Goal: Task Accomplishment & Management: Contribute content

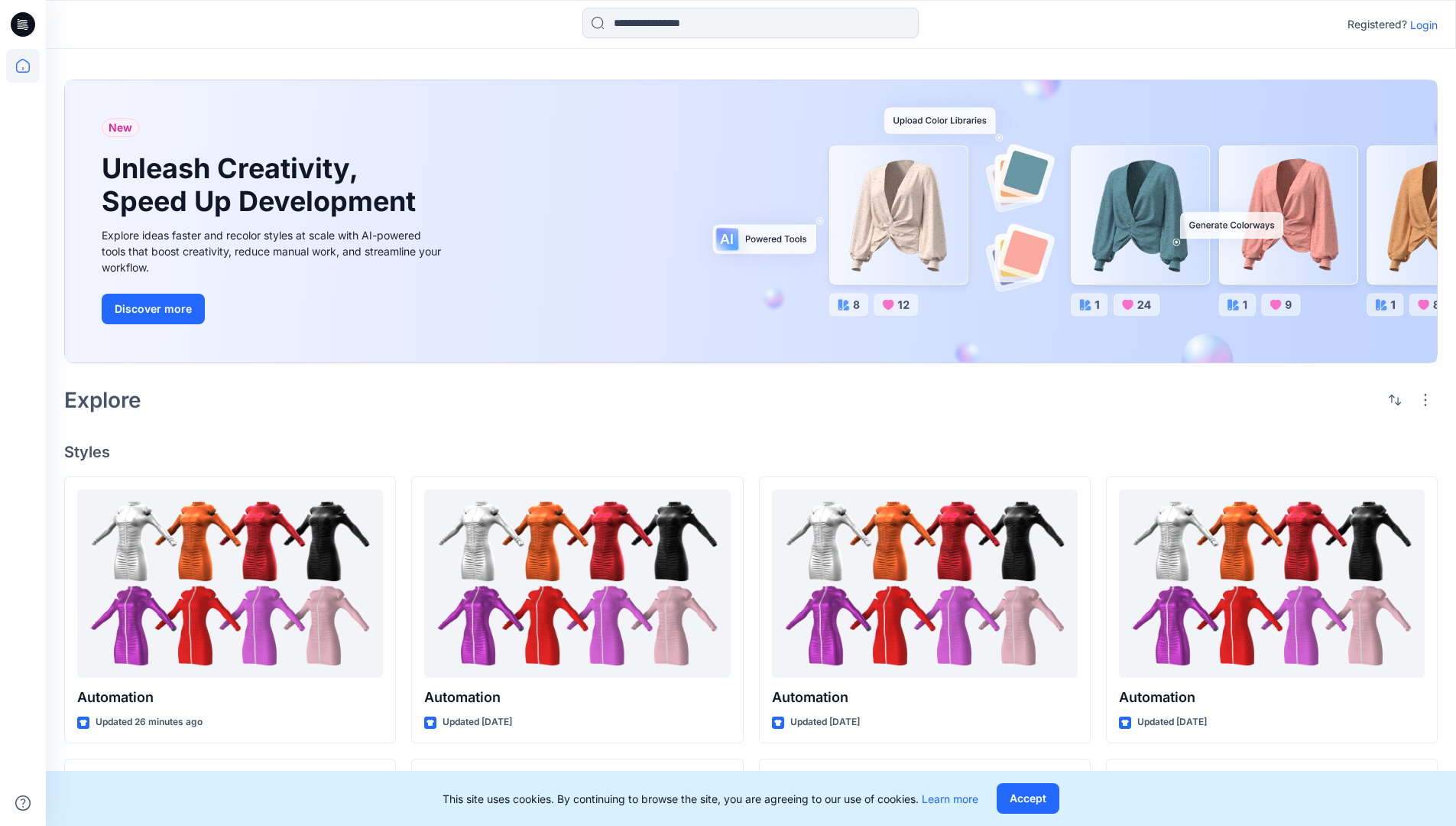
click at [1420, 24] on p "Login" at bounding box center [1423, 24] width 27 height 16
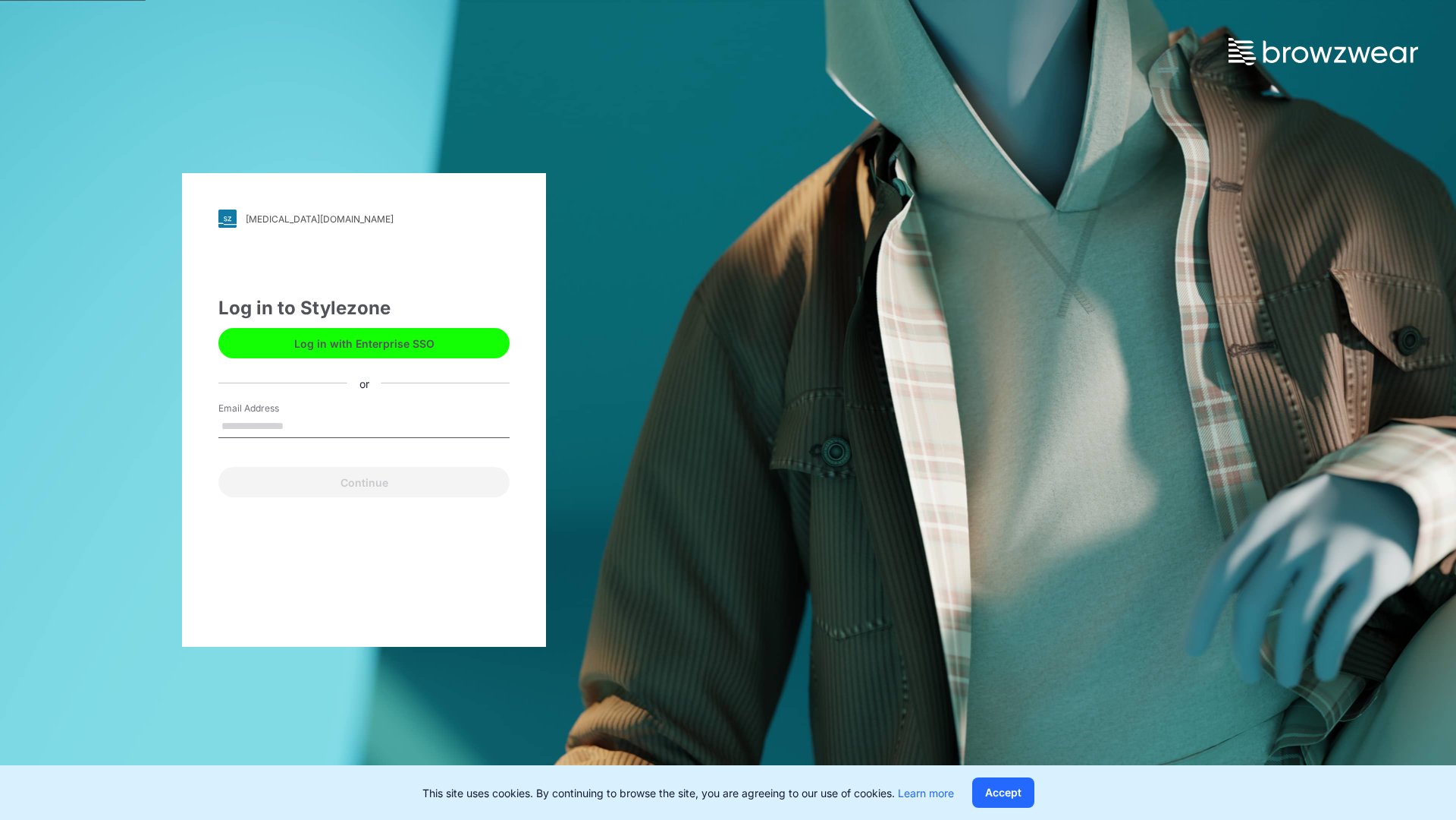
click at [299, 425] on input "Email Address" at bounding box center [363, 427] width 291 height 22
type input "**********"
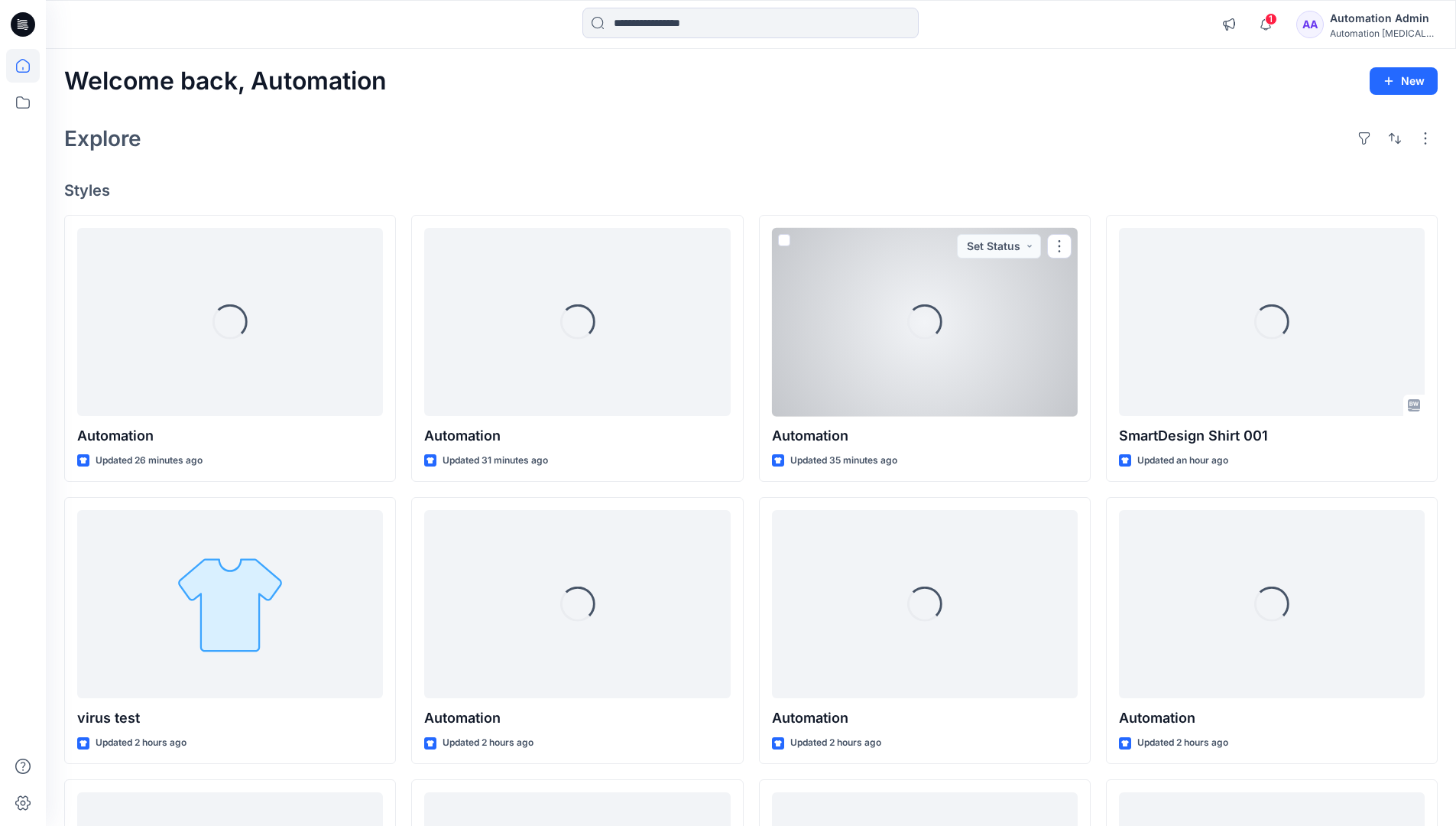
click at [29, 66] on icon at bounding box center [22, 66] width 14 height 14
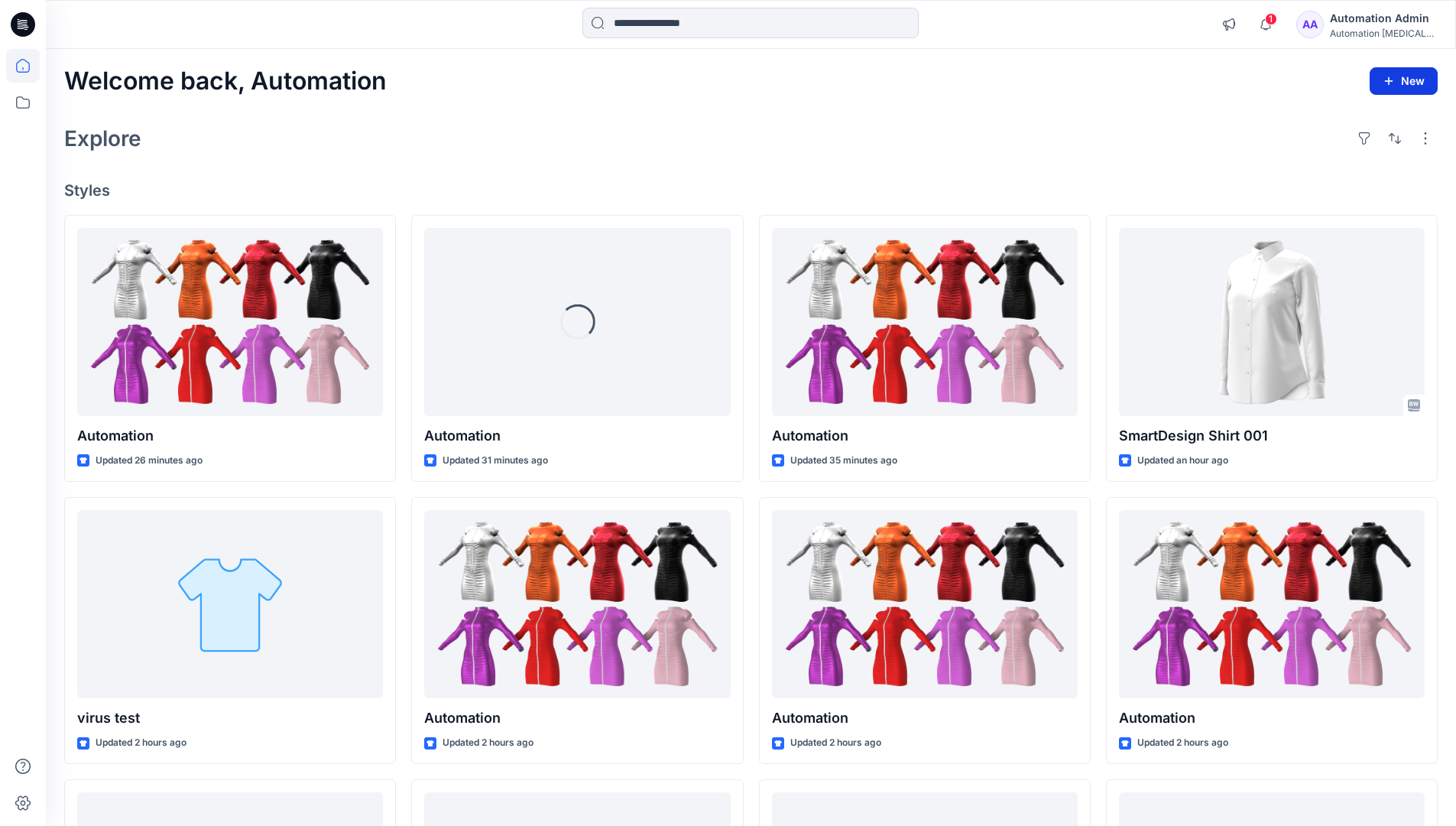
click at [1396, 73] on button "New" at bounding box center [1404, 81] width 68 height 27
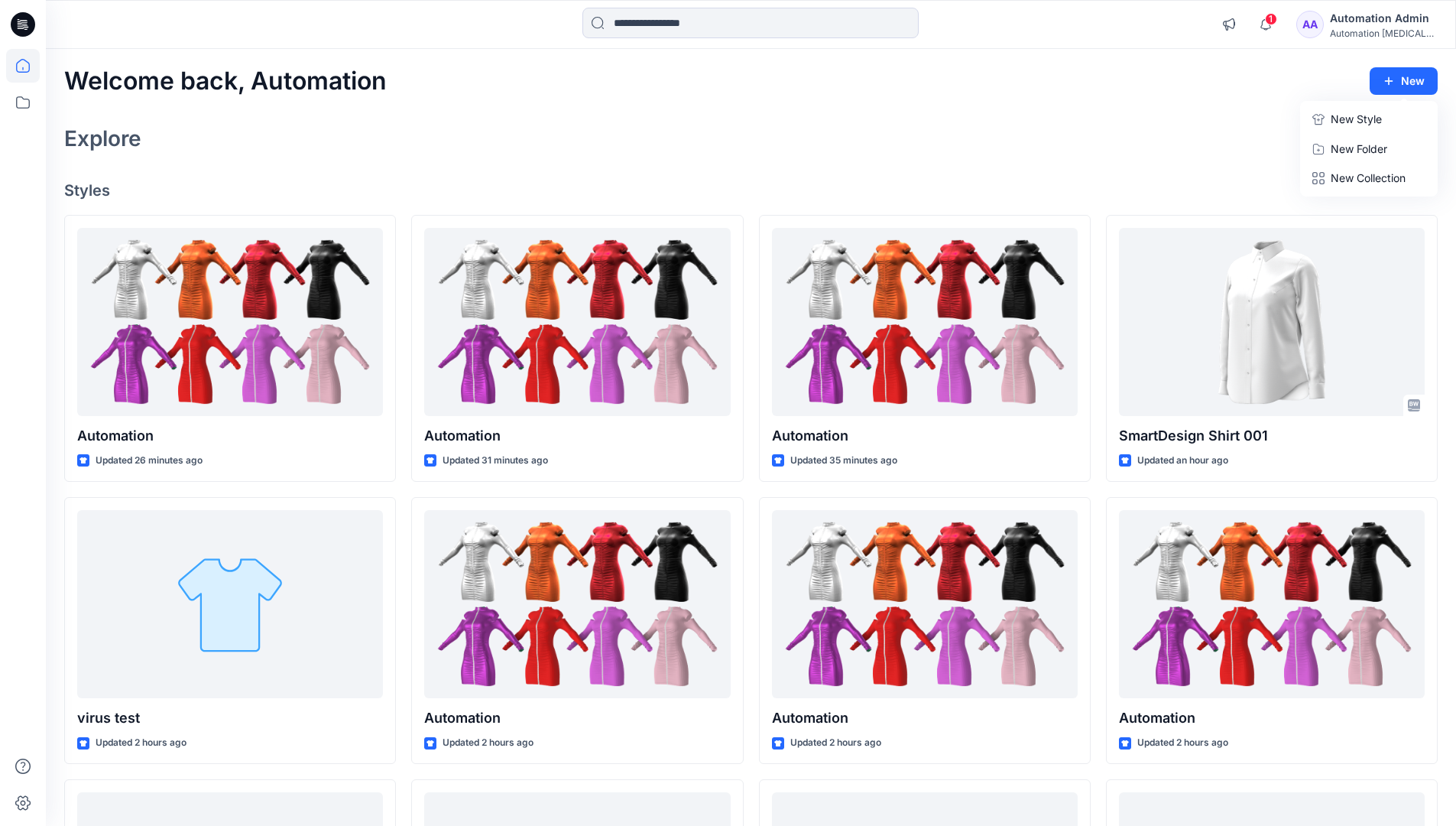
click at [1359, 120] on p "New Style" at bounding box center [1356, 120] width 51 height 19
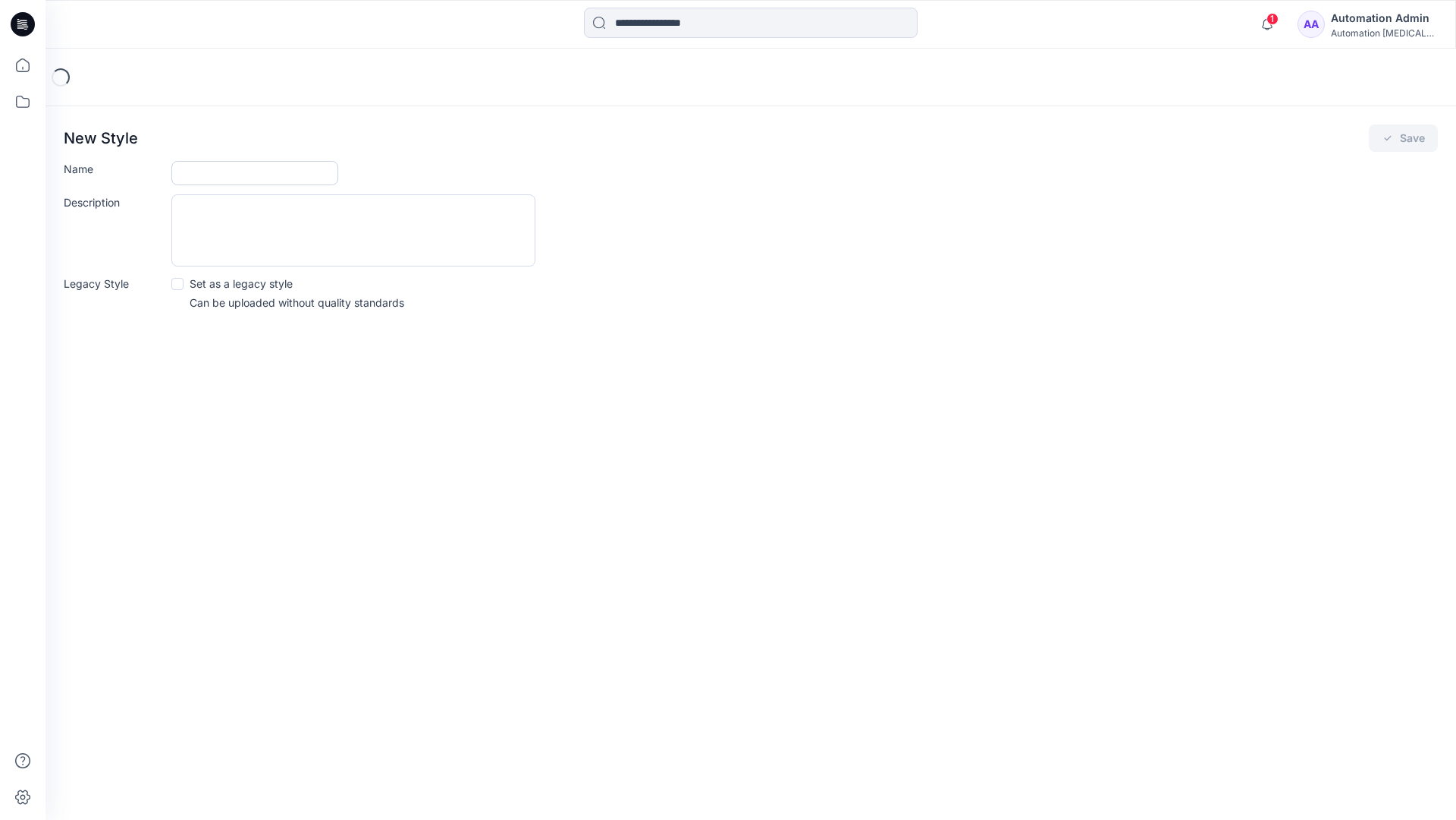
click at [186, 175] on input "Name" at bounding box center [256, 173] width 167 height 24
click at [287, 165] on input "Name" at bounding box center [256, 173] width 167 height 24
type input "**********"
click at [1414, 135] on button "Save" at bounding box center [1404, 138] width 69 height 27
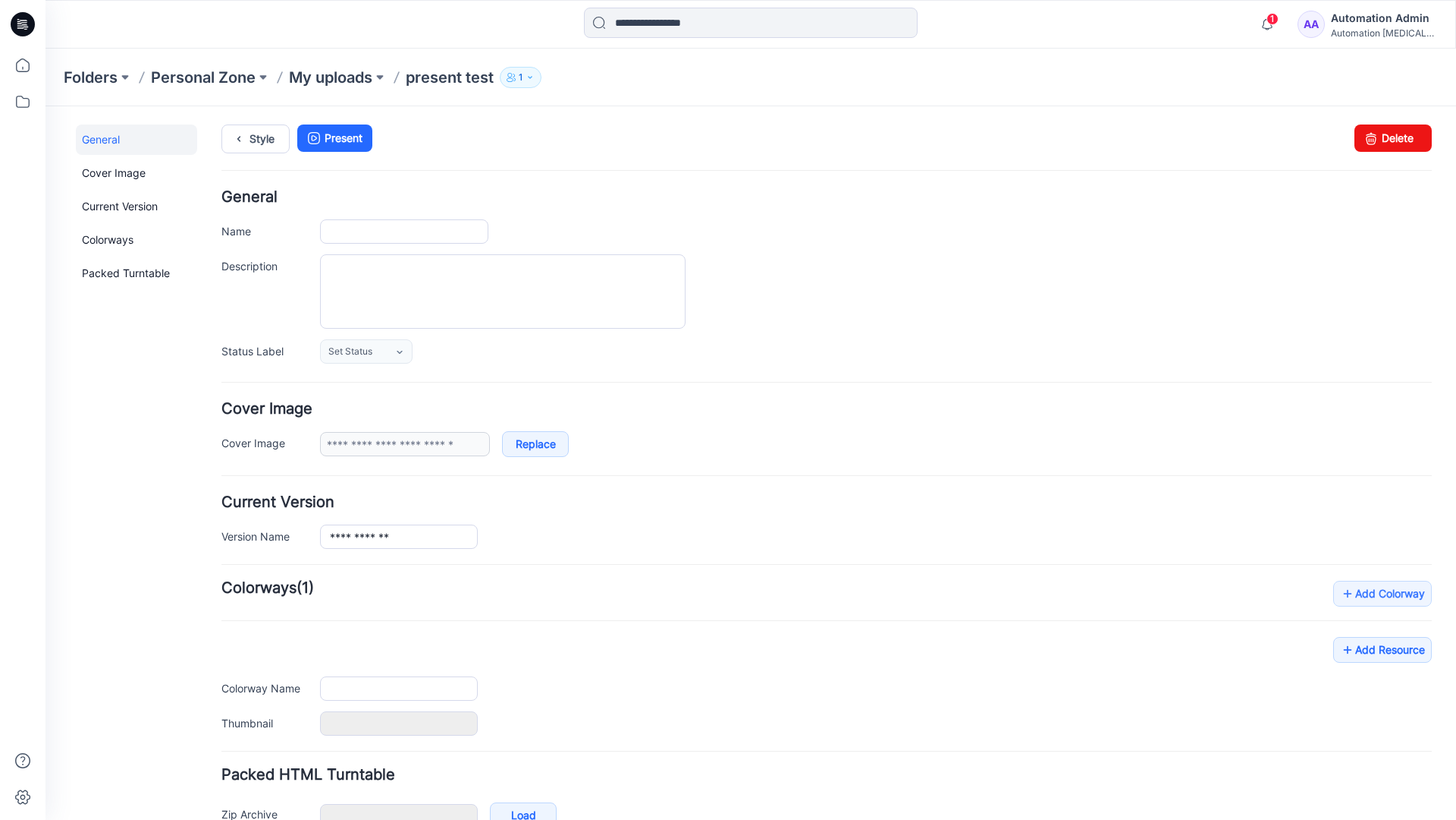
type input "**********"
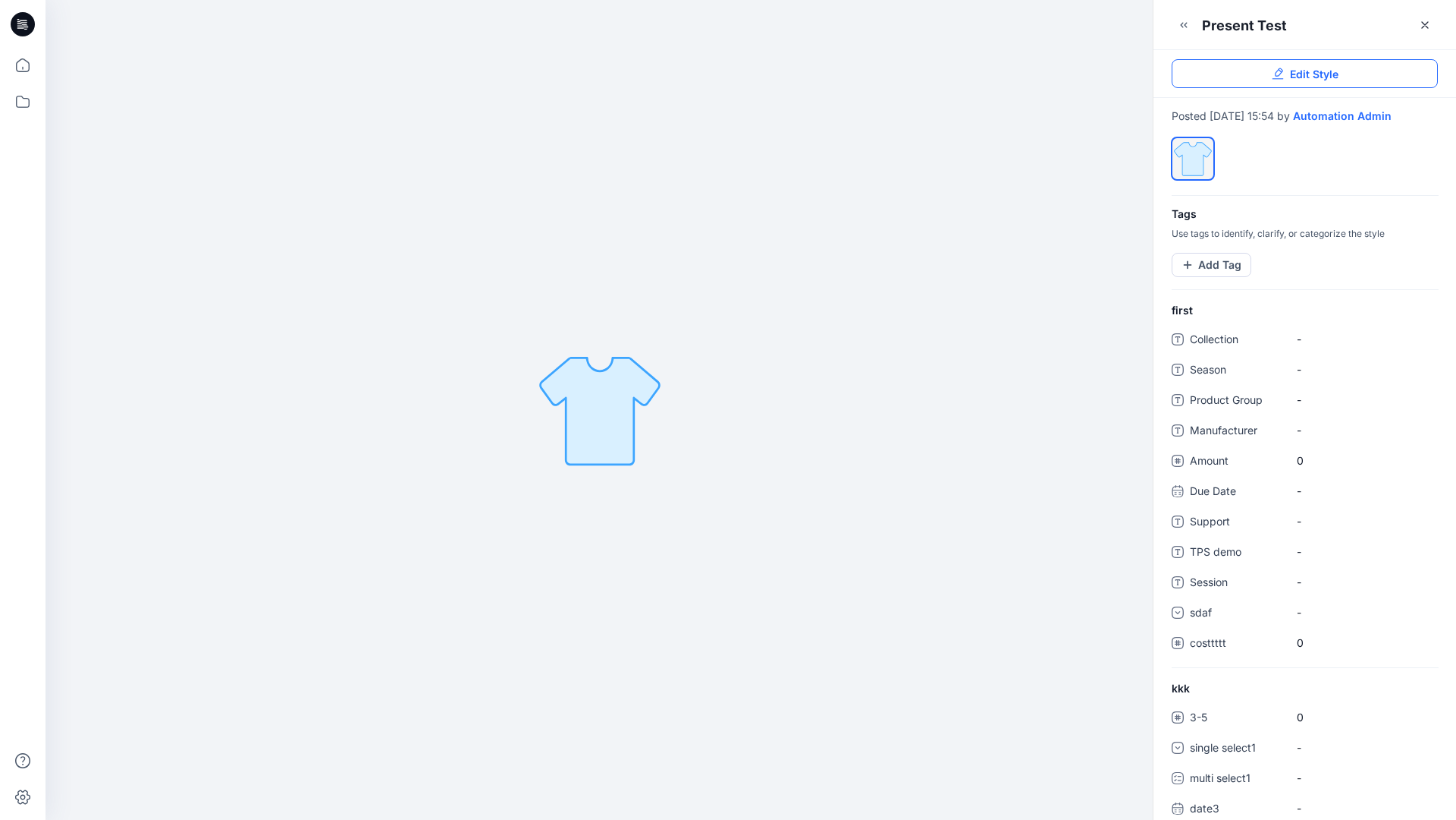
click at [1344, 76] on link "Edit Style" at bounding box center [1305, 73] width 267 height 29
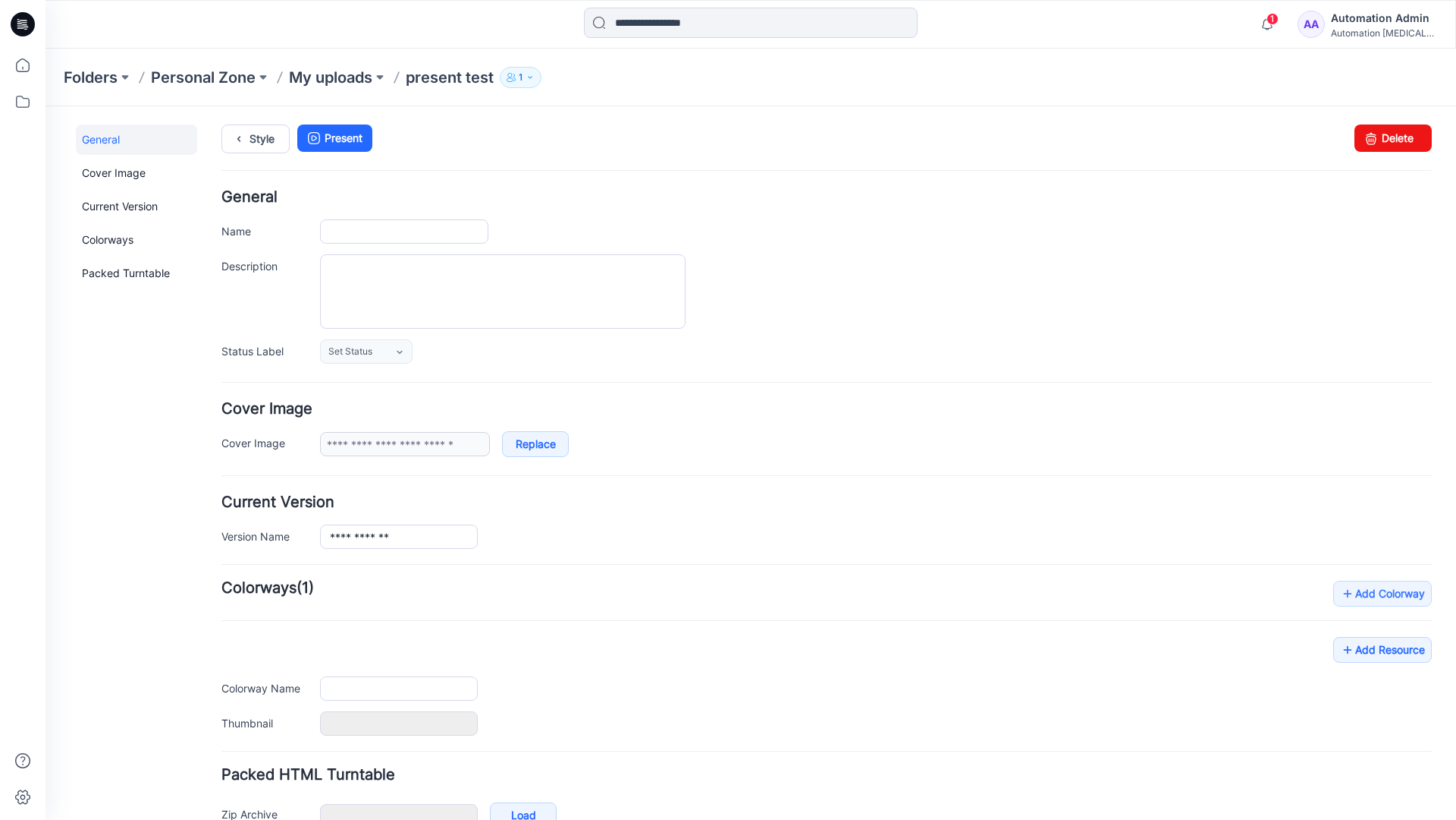
type input "**********"
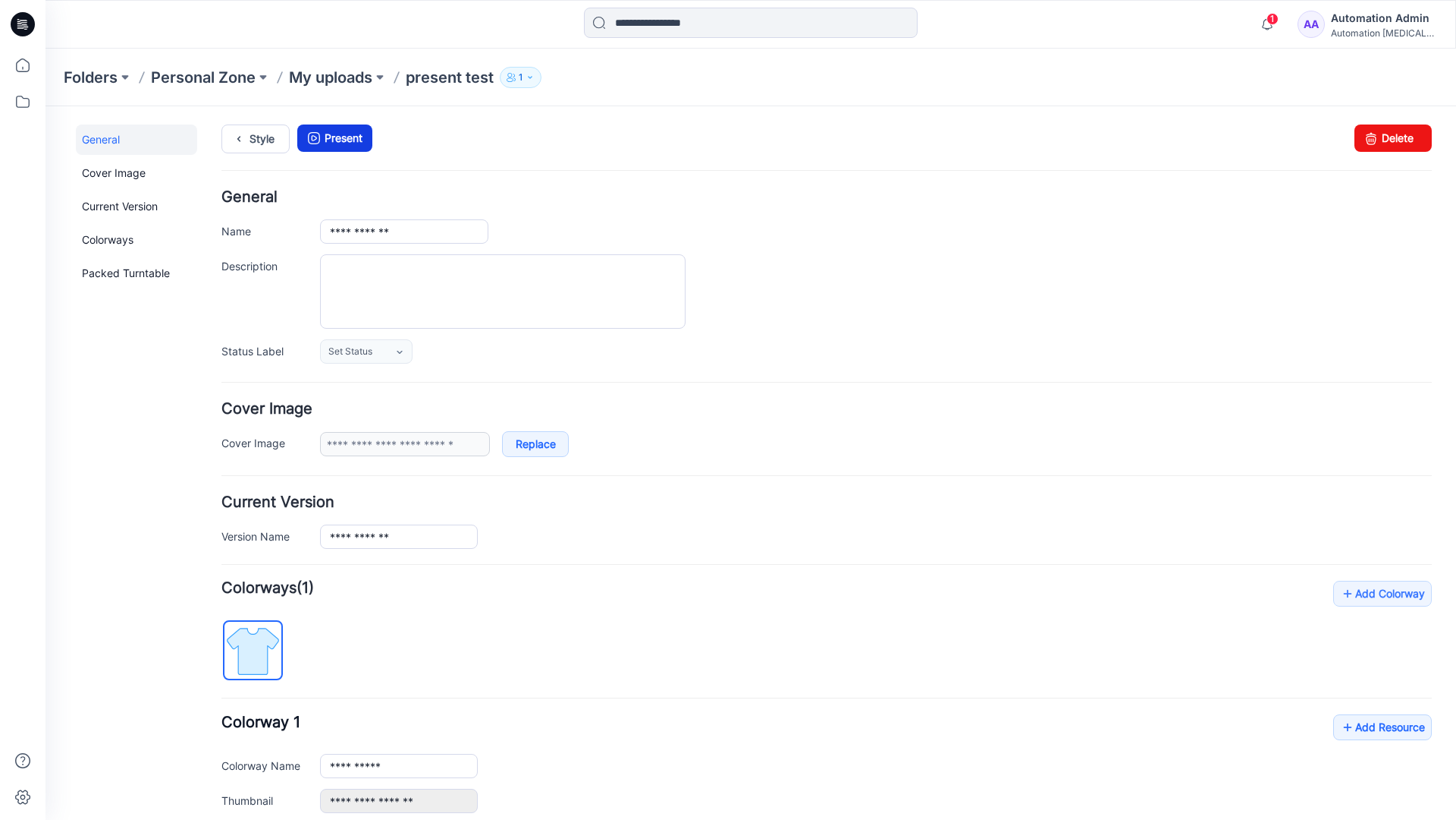
click at [334, 138] on link "Present" at bounding box center [334, 138] width 75 height 27
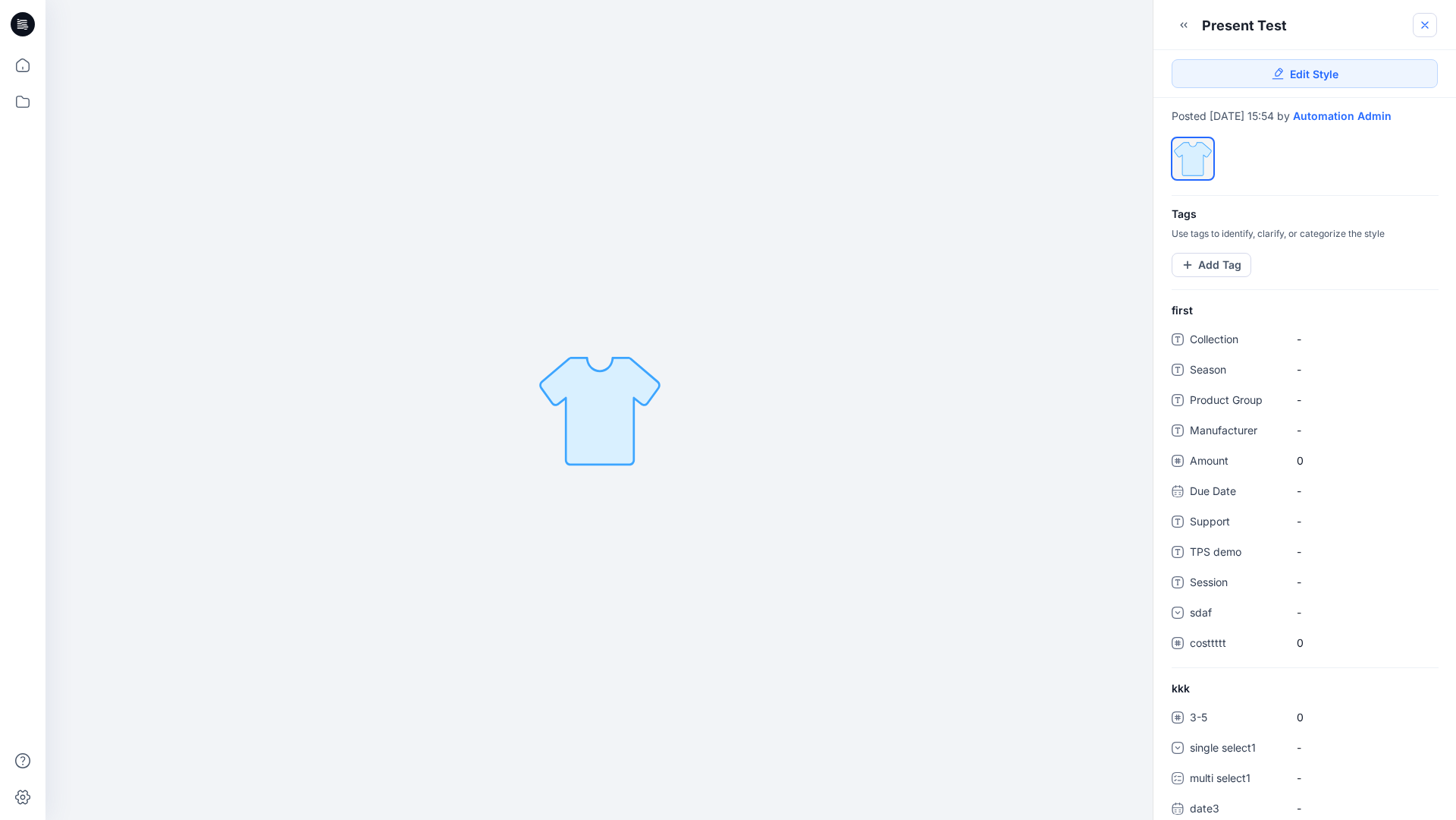
click at [1425, 27] on icon at bounding box center [1424, 24] width 12 height 12
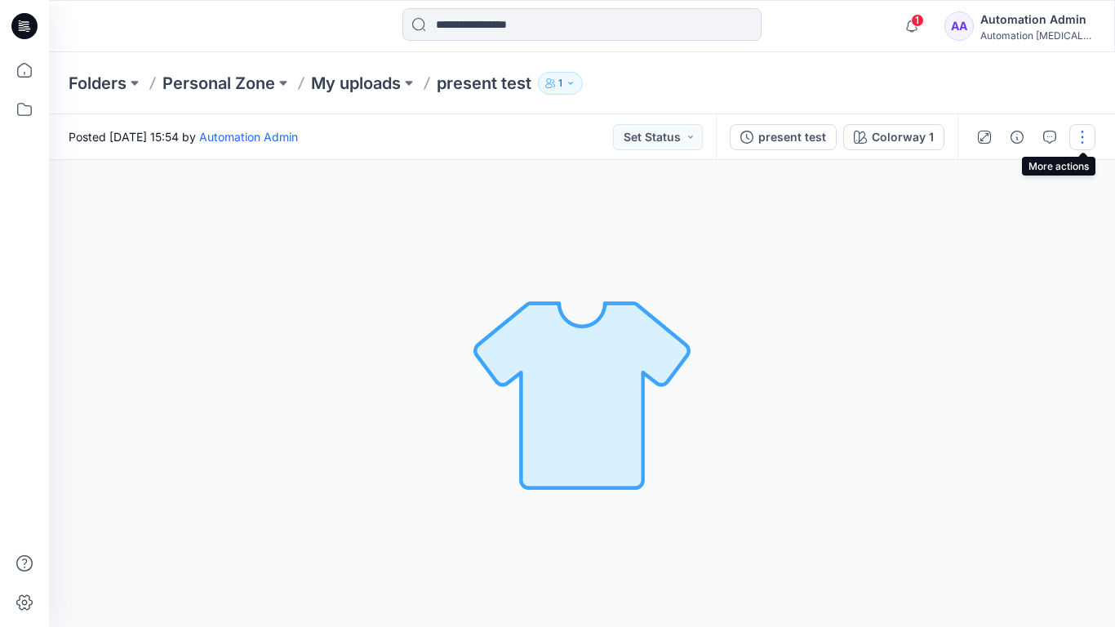
click at [1081, 144] on button "button" at bounding box center [1082, 137] width 26 height 26
click at [968, 173] on p "Present" at bounding box center [988, 175] width 41 height 17
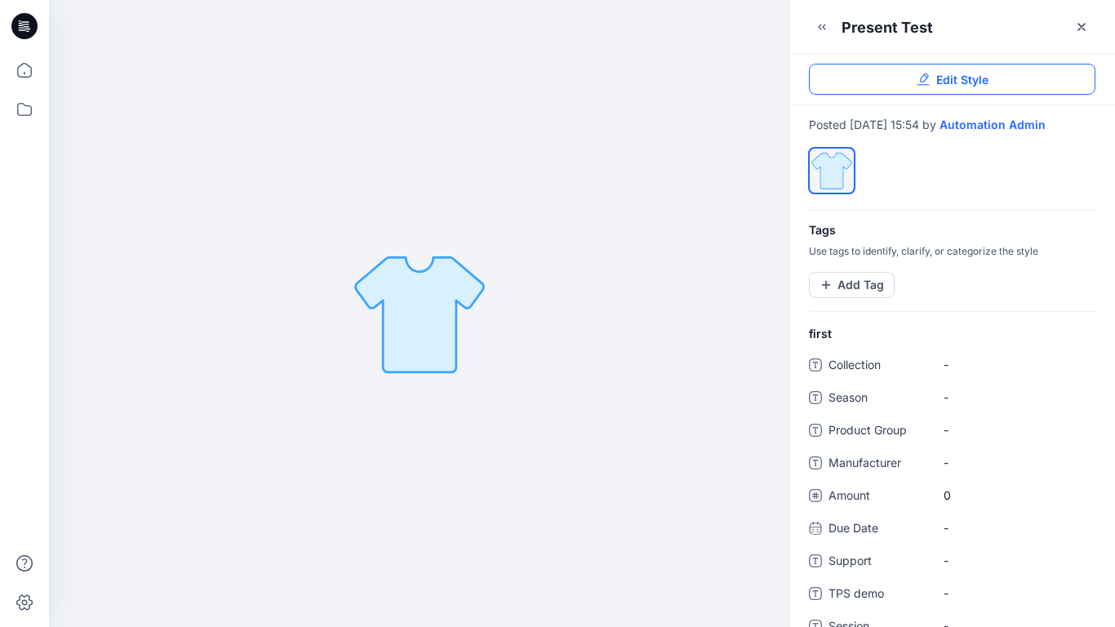
click at [1065, 77] on link "Edit Style" at bounding box center [952, 79] width 287 height 31
click at [862, 297] on button "Add Tag" at bounding box center [852, 285] width 86 height 26
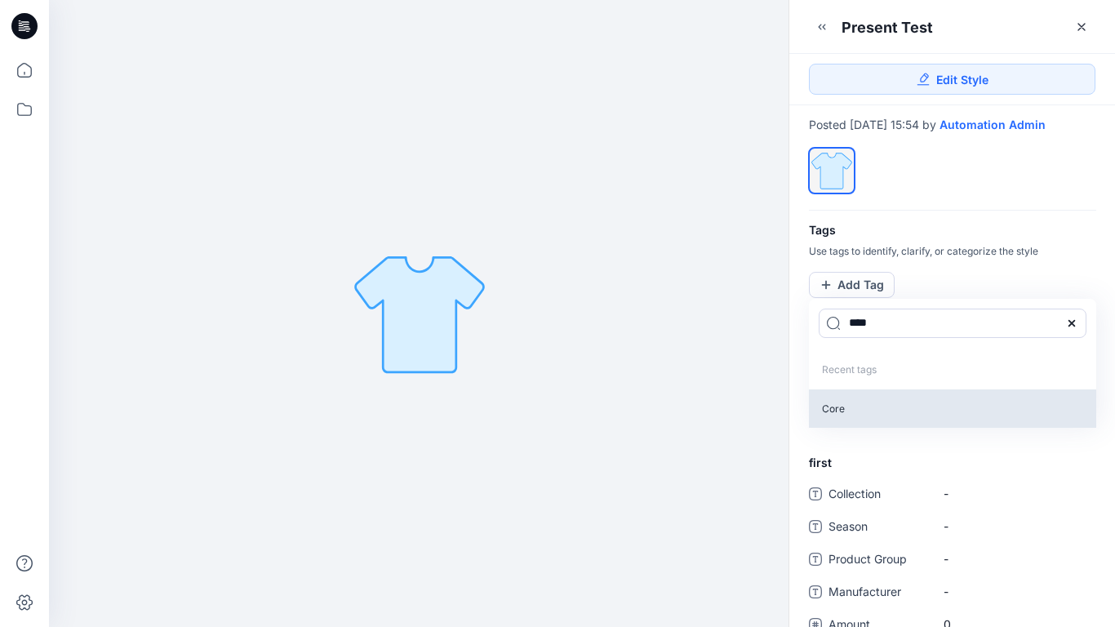
type input "****"
click at [833, 422] on p "Core" at bounding box center [952, 408] width 287 height 38
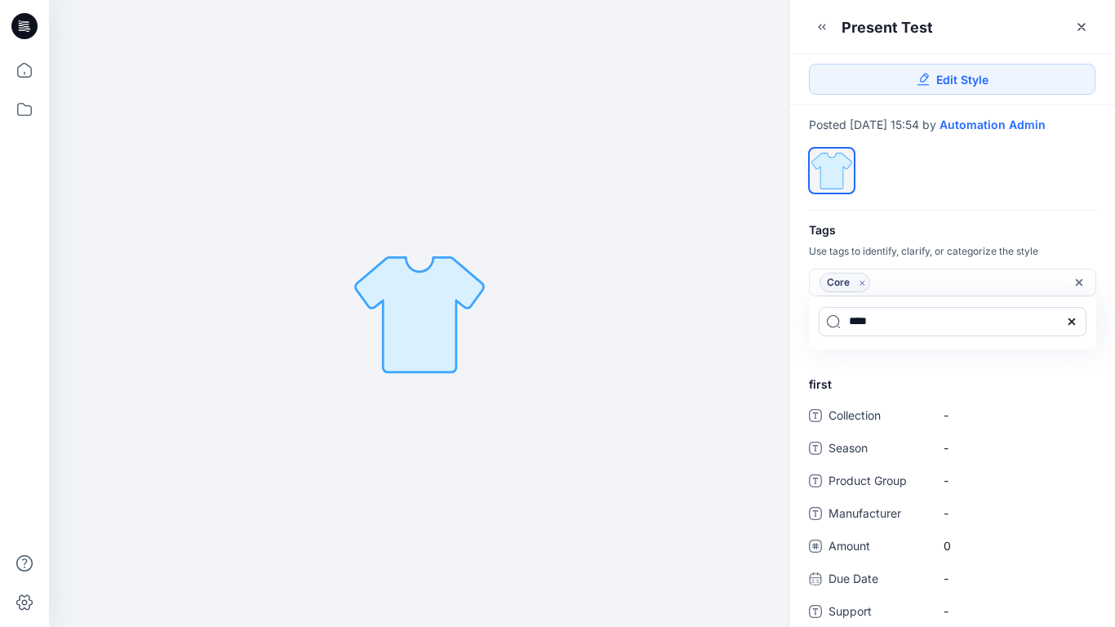
click at [1077, 328] on icon at bounding box center [1071, 321] width 13 height 13
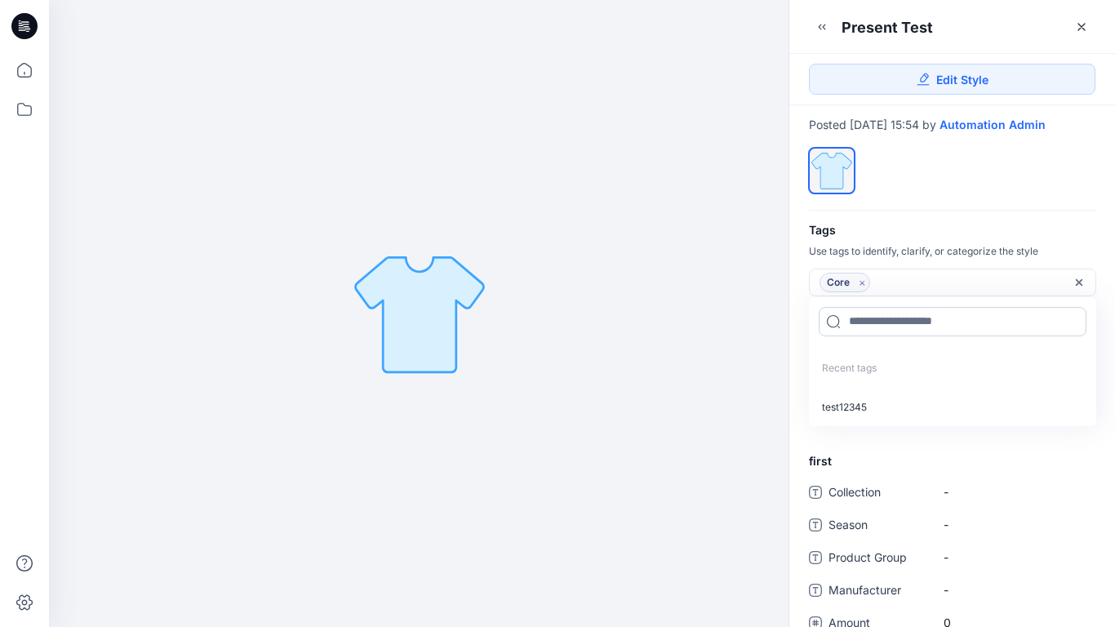
click at [898, 331] on input at bounding box center [953, 321] width 268 height 29
type input "*********"
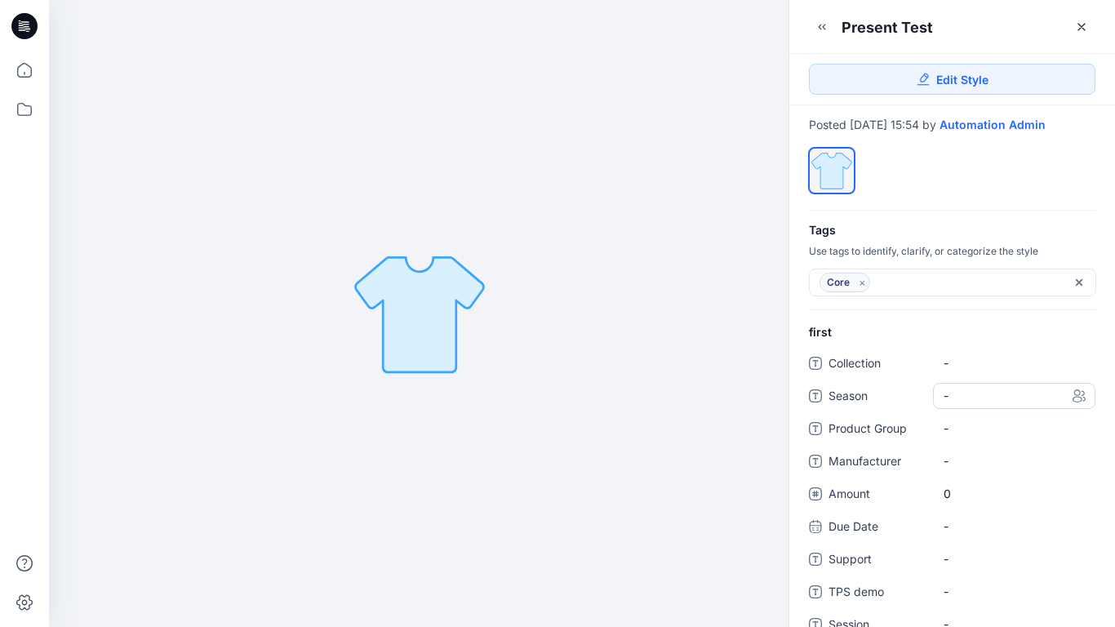
click at [961, 404] on span "-" at bounding box center [1014, 395] width 141 height 17
type textarea "*****"
click at [1007, 437] on Group "-" at bounding box center [1014, 428] width 141 height 17
type textarea "****"
click at [953, 469] on span "-" at bounding box center [1014, 460] width 141 height 17
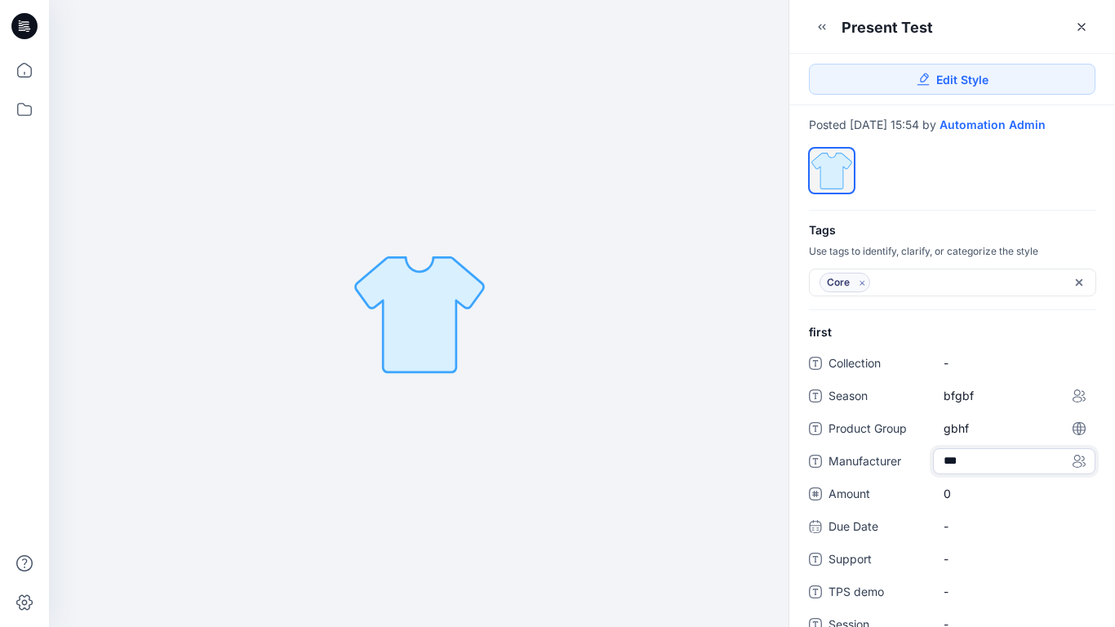
type textarea "****"
click at [955, 502] on span "0" at bounding box center [1014, 493] width 141 height 17
type input "*"
click at [957, 545] on div "-" at bounding box center [1014, 544] width 162 height 26
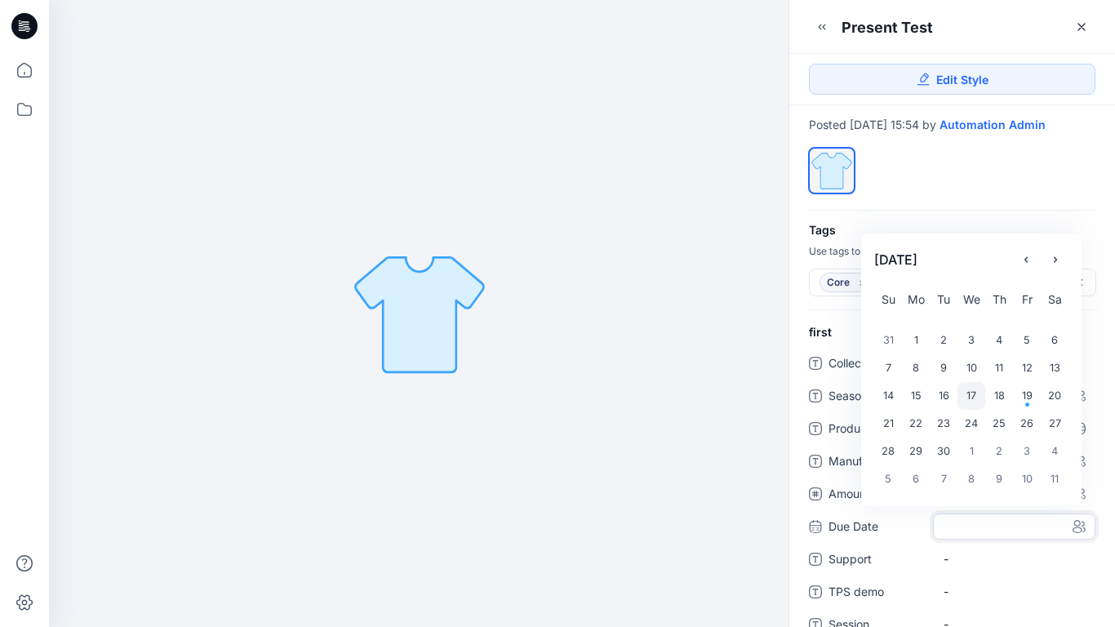
click at [976, 407] on div "17" at bounding box center [972, 396] width 28 height 28
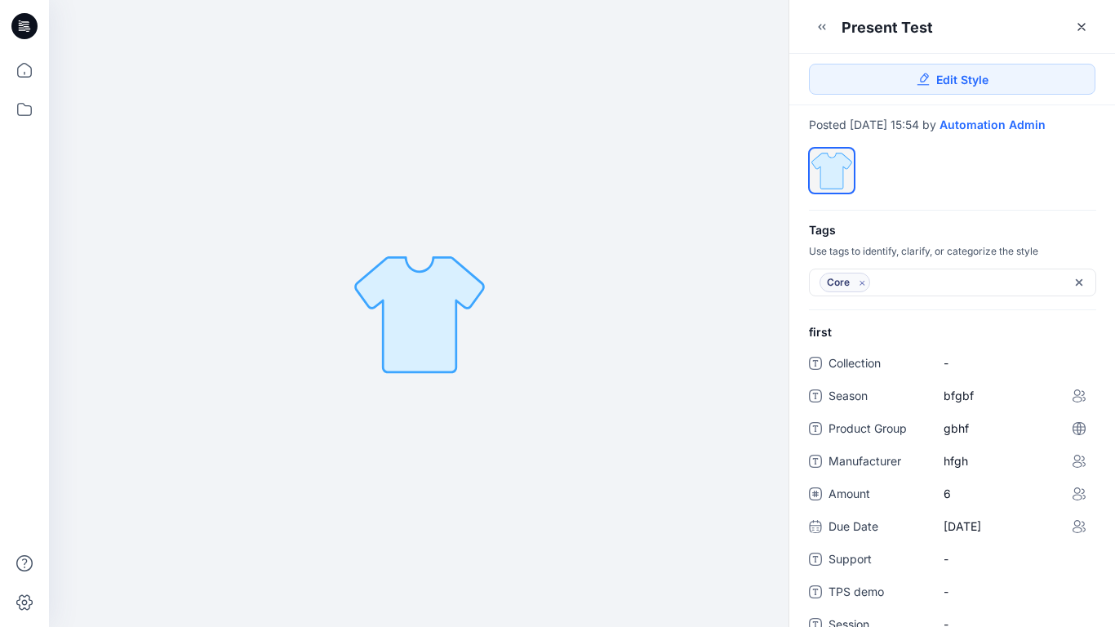
scroll to position [358, 0]
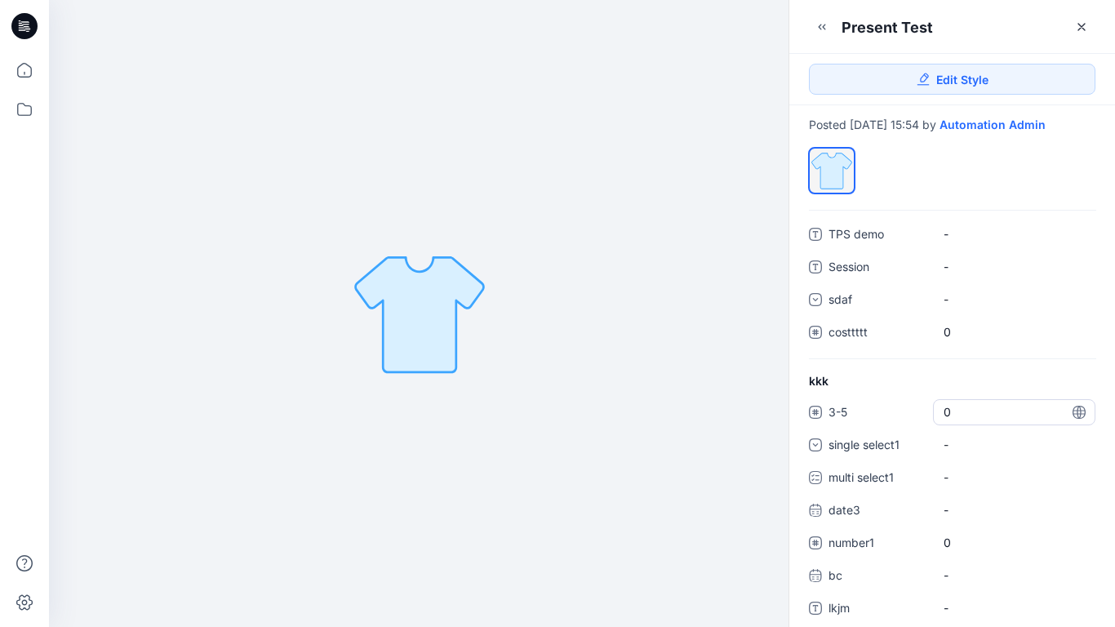
click at [953, 420] on span "0" at bounding box center [1014, 411] width 141 height 17
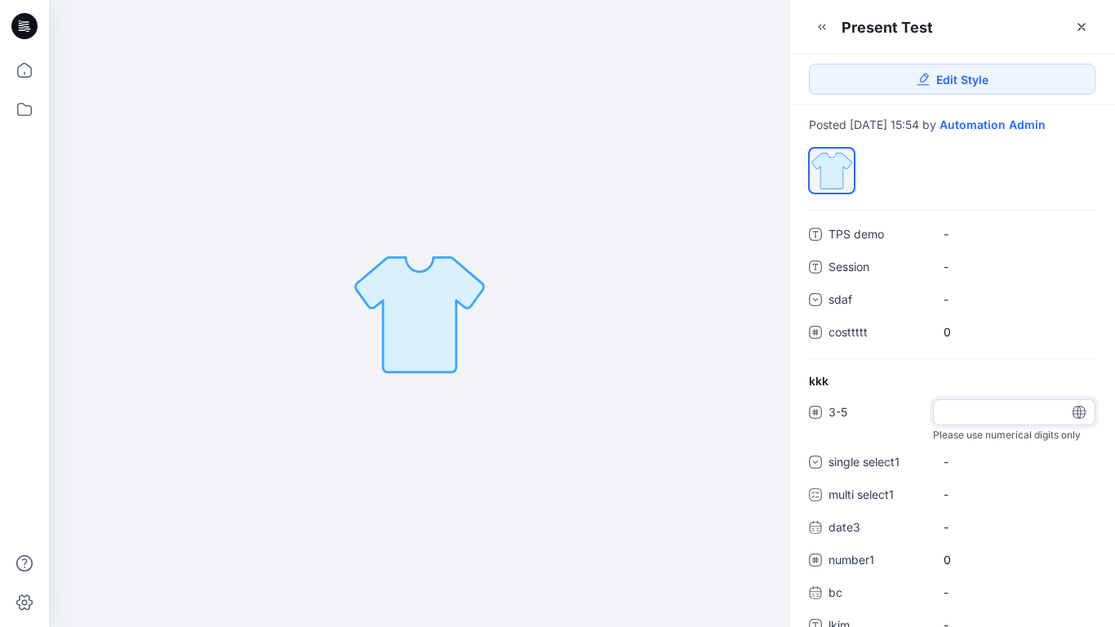
type input "*"
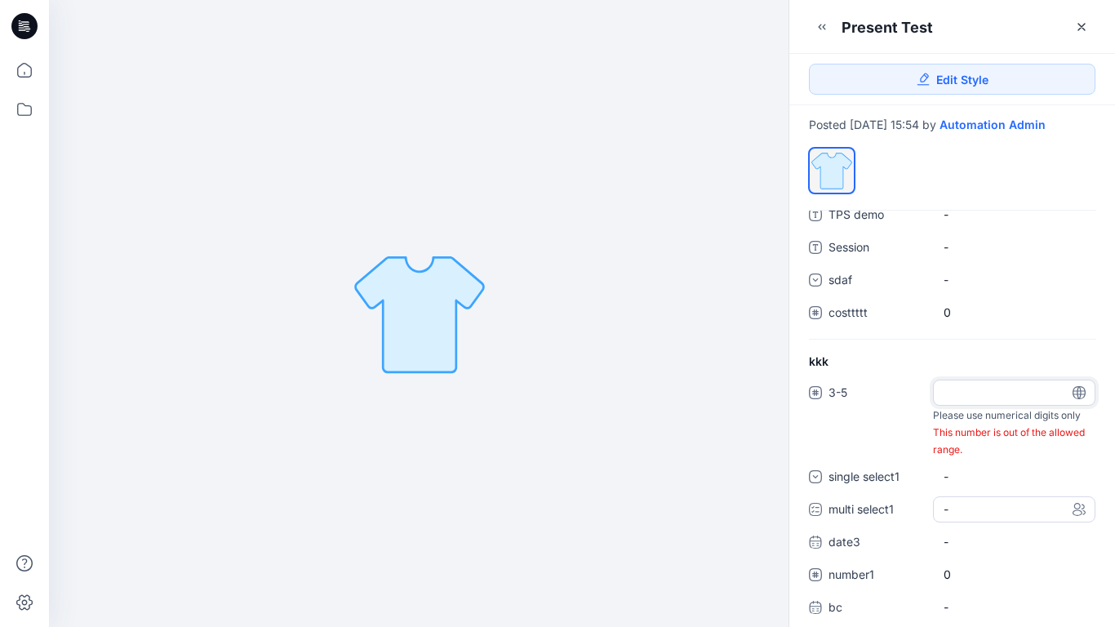
click at [985, 522] on div "3-5 * Please use numerical digits only This number is out of the allowed range.…" at bounding box center [952, 523] width 287 height 287
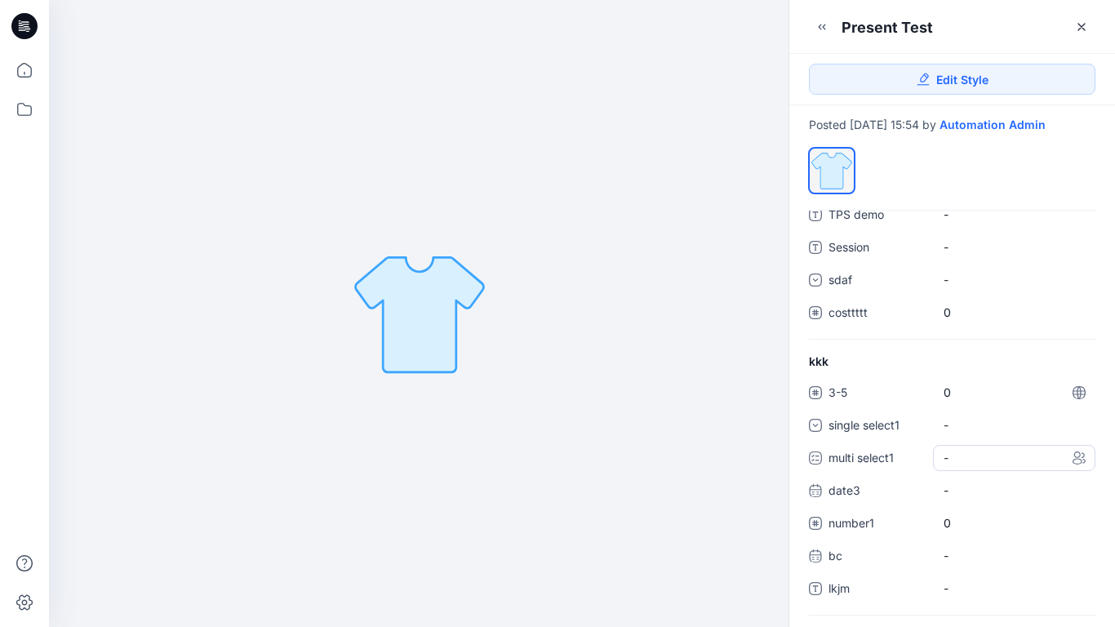
click at [980, 471] on div "-" at bounding box center [1014, 458] width 162 height 26
click at [958, 500] on span at bounding box center [953, 493] width 13 height 13
click at [953, 535] on span at bounding box center [953, 528] width 13 height 13
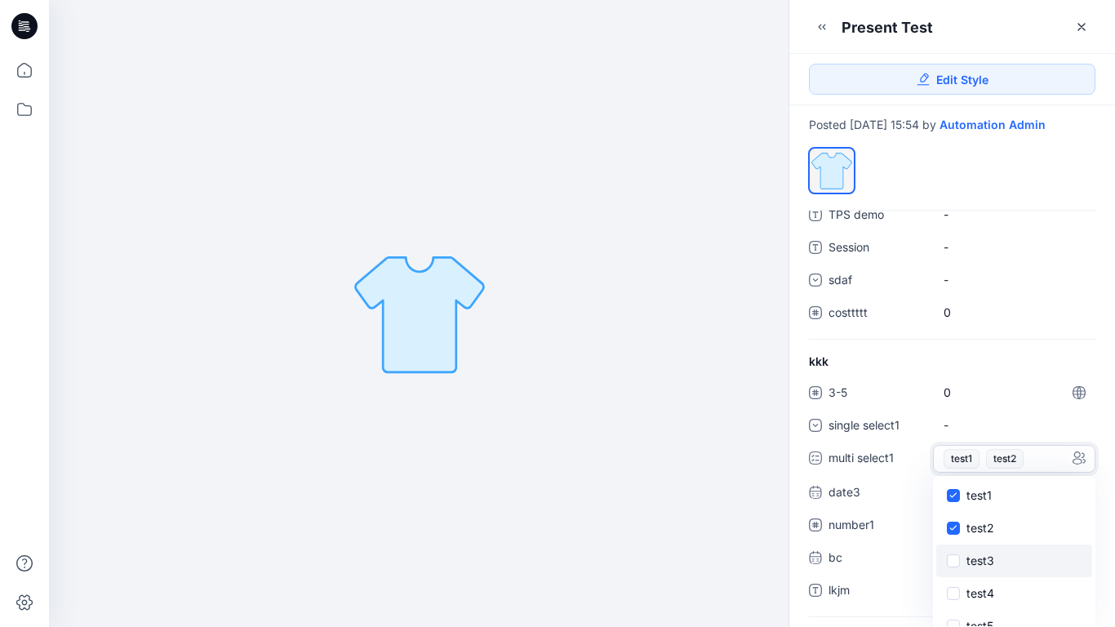
click at [953, 567] on span at bounding box center [953, 560] width 13 height 13
click at [954, 498] on icon at bounding box center [952, 495] width 7 height 6
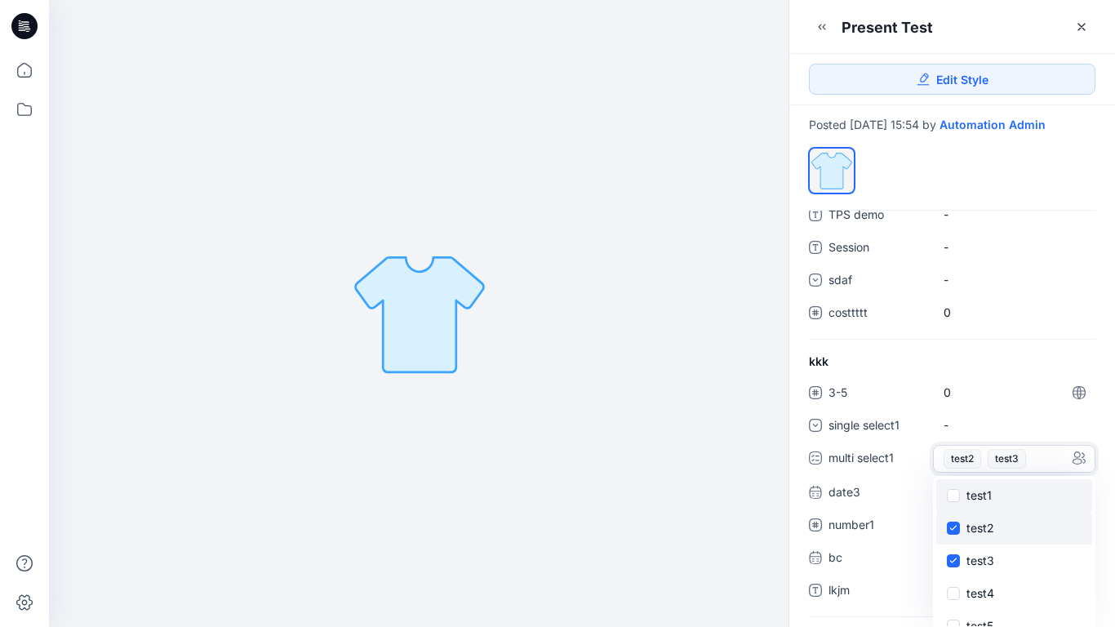
click at [954, 535] on span at bounding box center [953, 528] width 13 height 13
click at [954, 567] on span at bounding box center [953, 560] width 13 height 13
click at [1039, 370] on div "kkk 3-5 0 single select1 - multi select1 - test1 test2 test3 test4 test5 test6 …" at bounding box center [952, 484] width 326 height 263
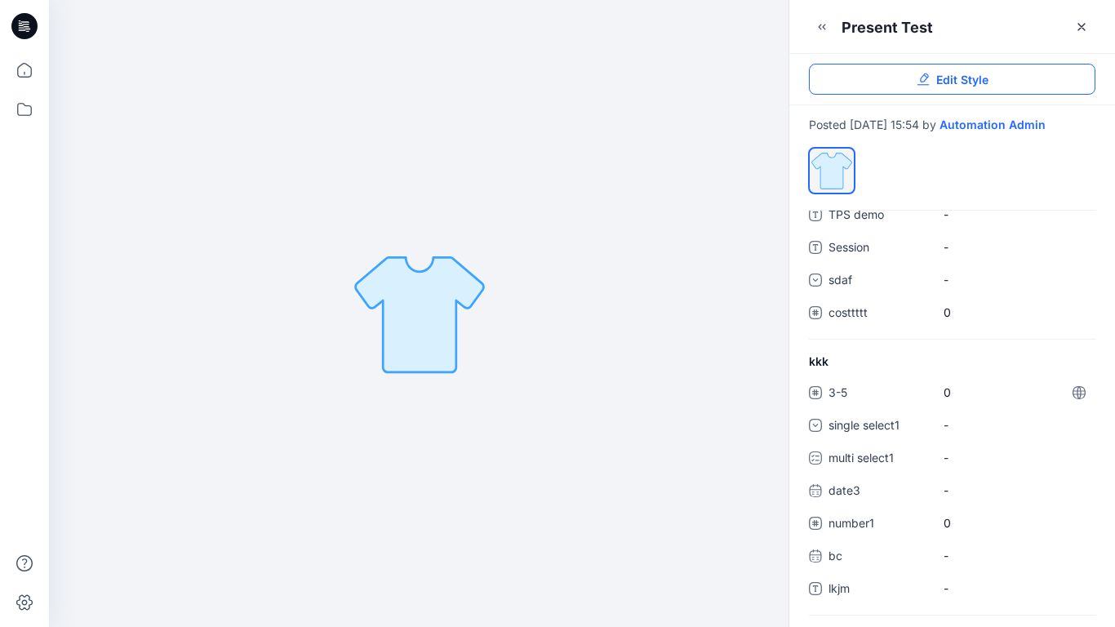
click at [956, 82] on span "Edit Style" at bounding box center [962, 79] width 52 height 17
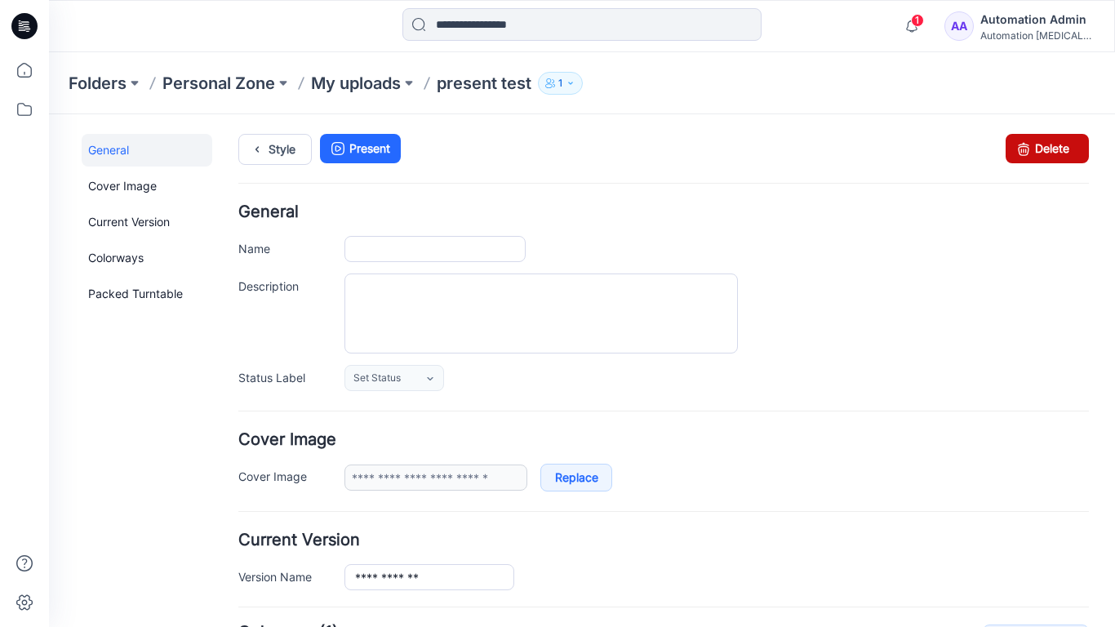
click at [1021, 143] on icon at bounding box center [1023, 148] width 23 height 29
type input "**********"
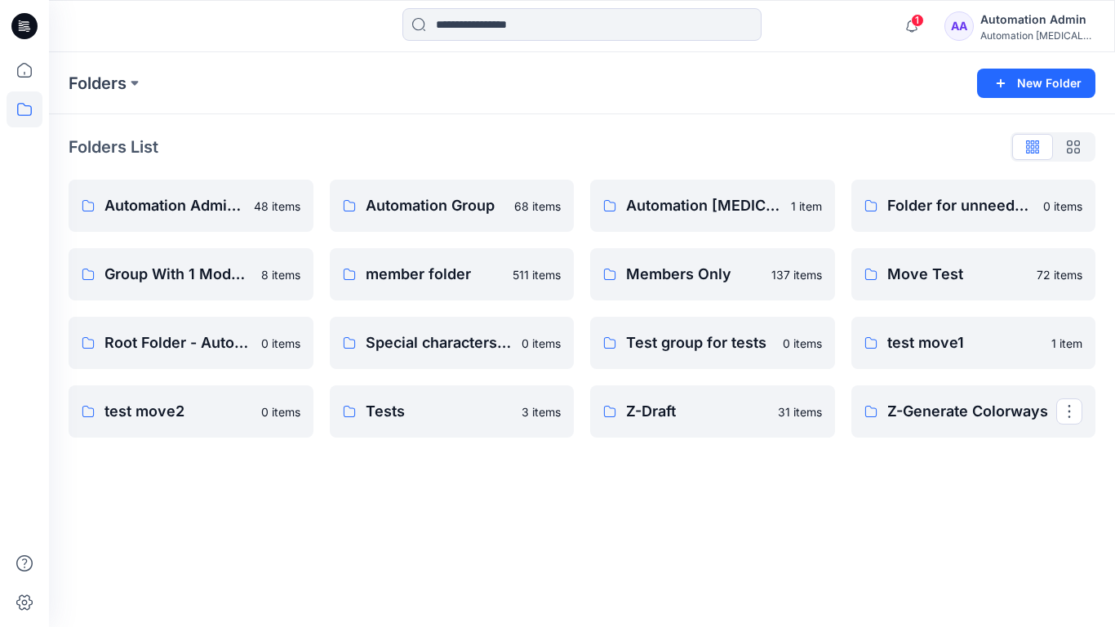
click at [1025, 25] on div "Automation Admin" at bounding box center [1038, 20] width 114 height 20
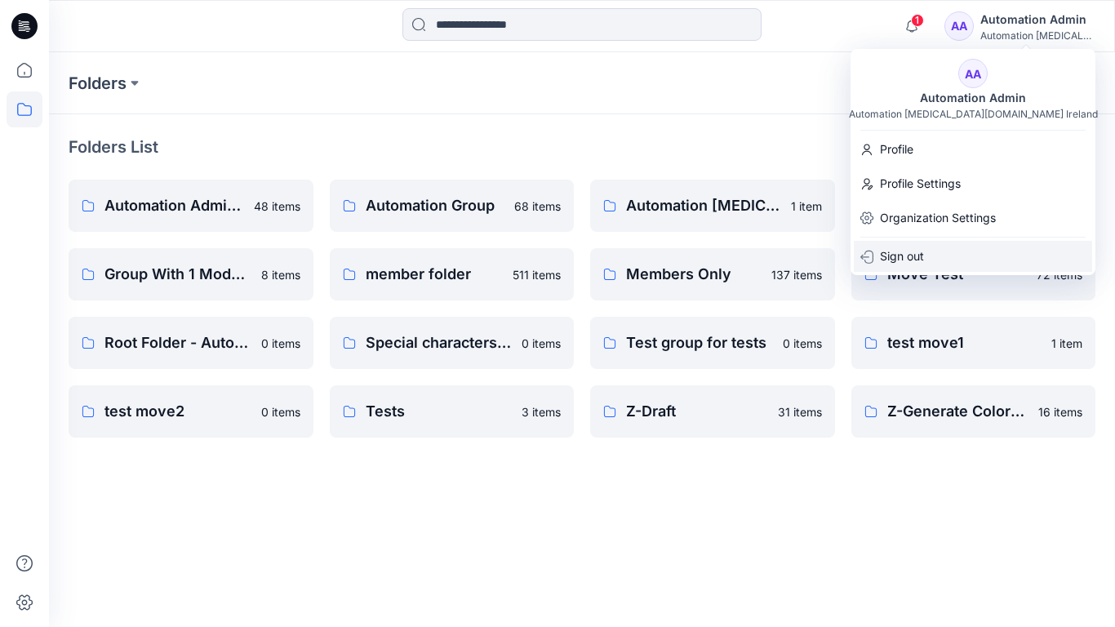
click at [945, 247] on div "Sign out" at bounding box center [973, 256] width 238 height 31
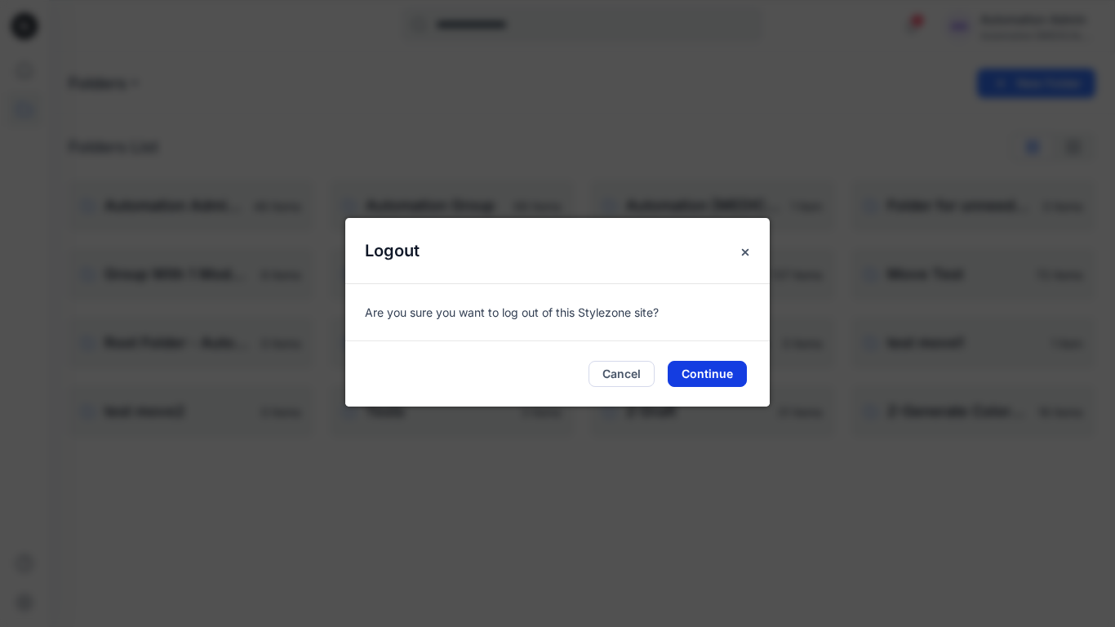
click at [736, 369] on button "Continue" at bounding box center [707, 374] width 79 height 26
